Goal: Find specific page/section: Find specific page/section

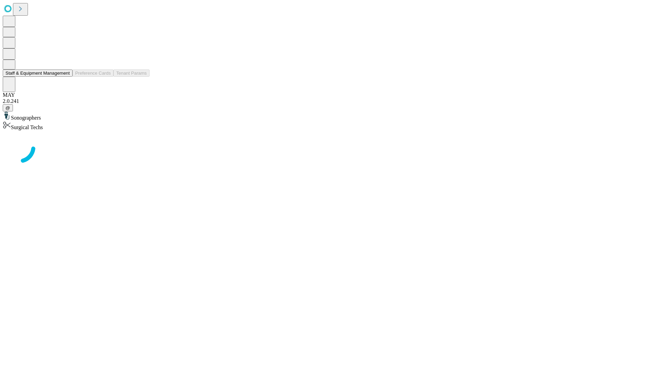
click at [65, 77] on button "Staff & Equipment Management" at bounding box center [38, 72] width 70 height 7
